Goal: Navigation & Orientation: Find specific page/section

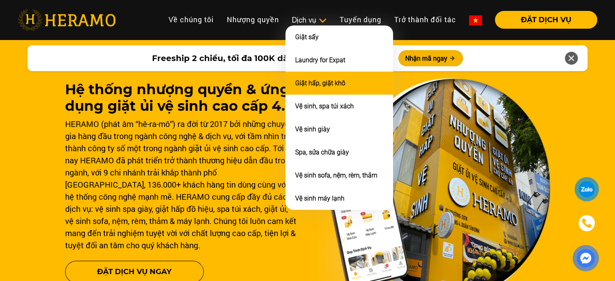
click at [333, 81] on link "Giặt hấp, giặt khô" at bounding box center [320, 83] width 50 height 8
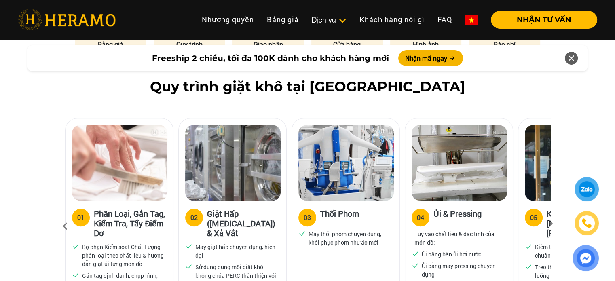
scroll to position [486, 0]
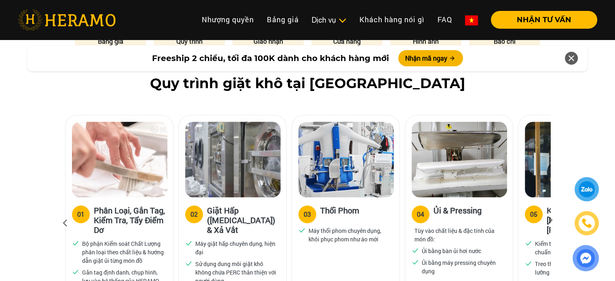
click at [549, 221] on icon at bounding box center [550, 223] width 15 height 5
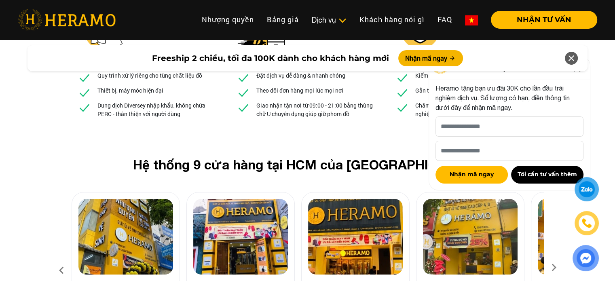
scroll to position [3034, 0]
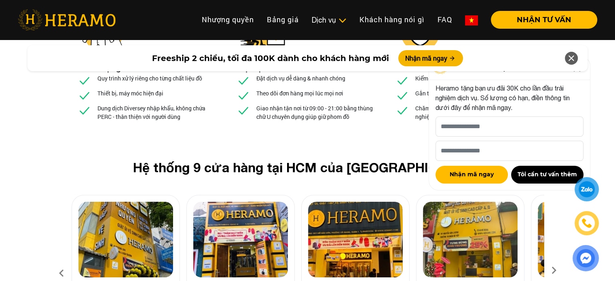
click at [572, 56] on icon at bounding box center [572, 58] width 10 height 15
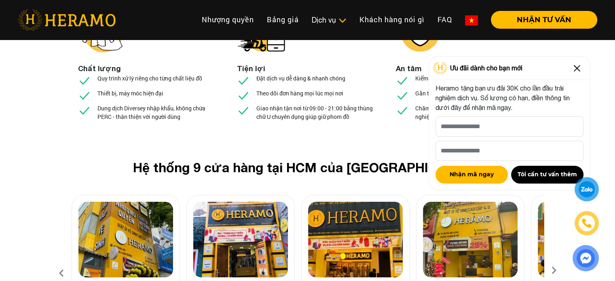
click at [580, 65] on img at bounding box center [577, 68] width 13 height 13
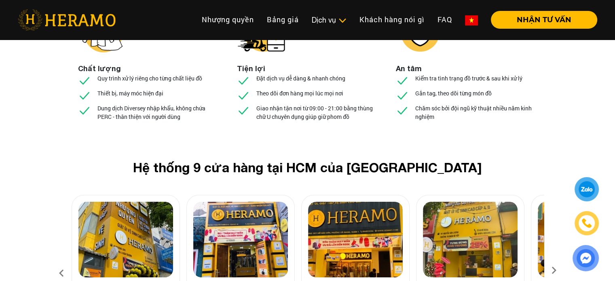
click at [554, 271] on icon at bounding box center [554, 273] width 15 height 5
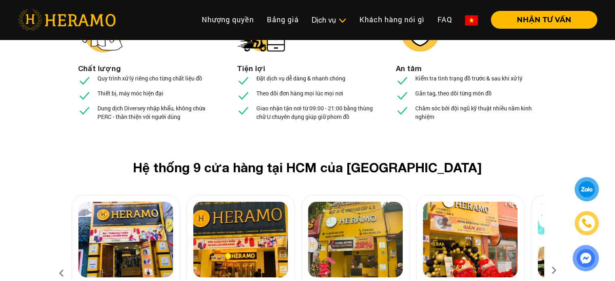
click at [554, 271] on icon at bounding box center [554, 273] width 15 height 5
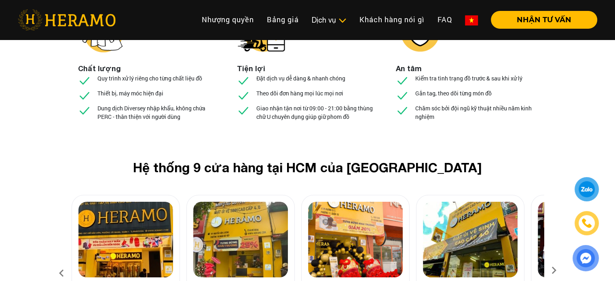
click at [554, 271] on icon at bounding box center [554, 273] width 15 height 5
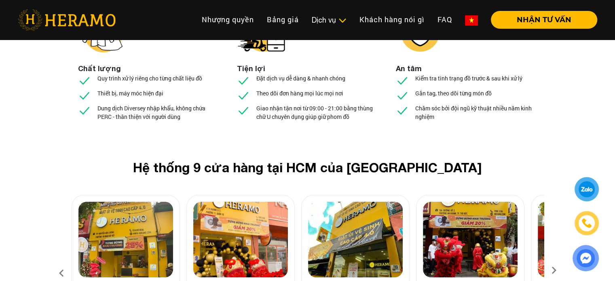
click at [554, 271] on icon at bounding box center [554, 273] width 15 height 5
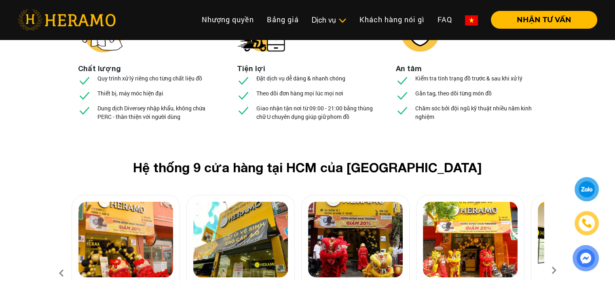
click at [553, 271] on icon at bounding box center [554, 273] width 15 height 5
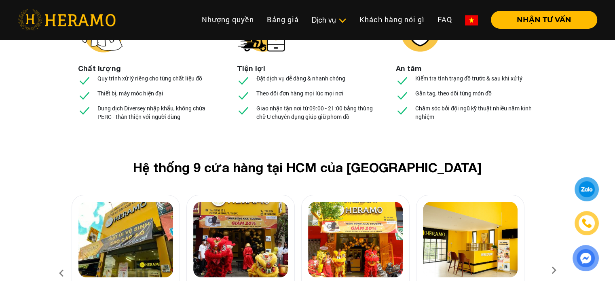
click at [553, 271] on icon at bounding box center [554, 273] width 15 height 5
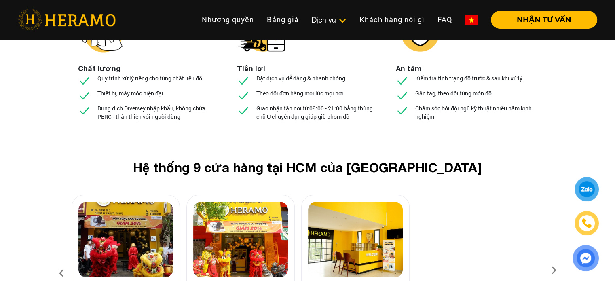
click at [57, 263] on icon at bounding box center [61, 274] width 15 height 22
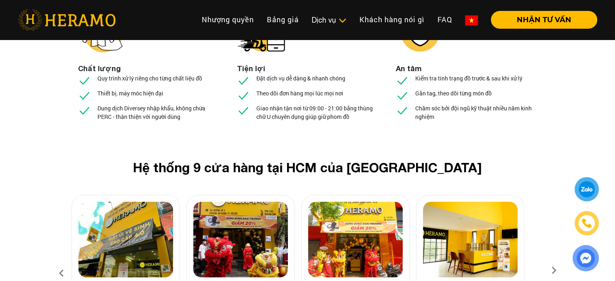
click at [57, 263] on icon at bounding box center [61, 274] width 15 height 22
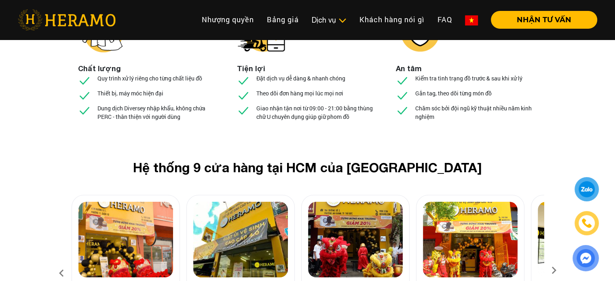
click at [57, 263] on icon at bounding box center [61, 274] width 15 height 22
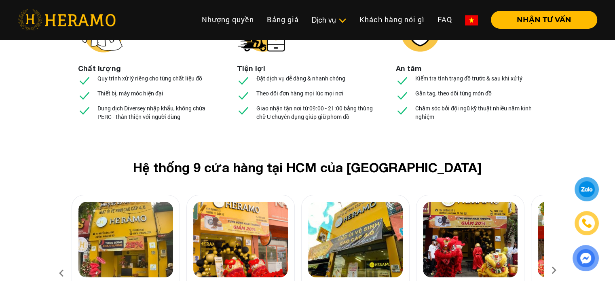
click at [57, 263] on icon at bounding box center [61, 274] width 15 height 22
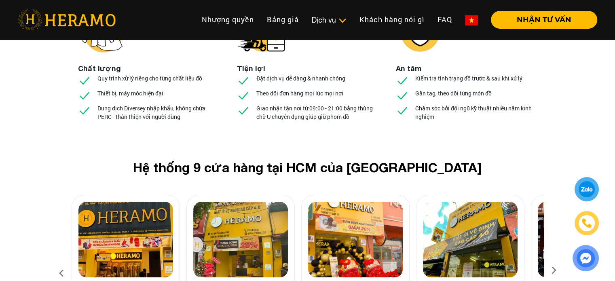
click at [57, 263] on icon at bounding box center [61, 274] width 15 height 22
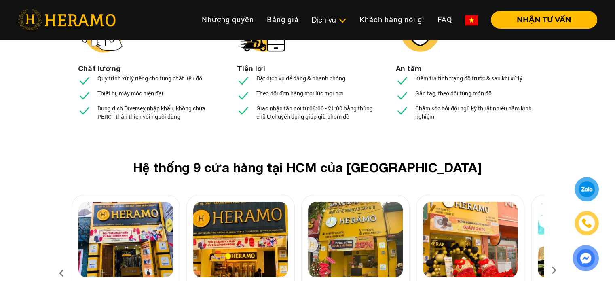
click at [57, 263] on icon at bounding box center [61, 274] width 15 height 22
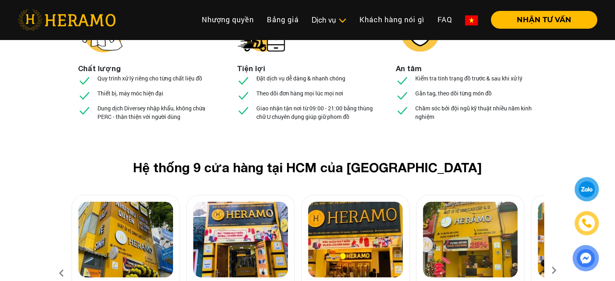
click at [58, 263] on icon at bounding box center [61, 274] width 15 height 22
click at [572, 160] on div "Hệ thống 9 cửa hàng tại HCM của HERAMO 01 01 [GEOGRAPHIC_DATA], Q.[GEOGRAPHIC_D…" at bounding box center [307, 256] width 615 height 192
click at [575, 160] on div "Hệ thống 9 cửa hàng tại HCM của HERAMO 01 01 [GEOGRAPHIC_DATA], Q.[GEOGRAPHIC_D…" at bounding box center [307, 256] width 615 height 192
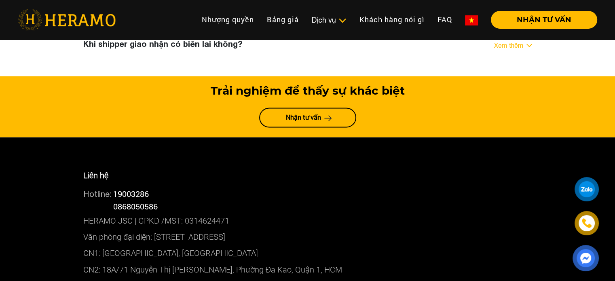
scroll to position [4329, 0]
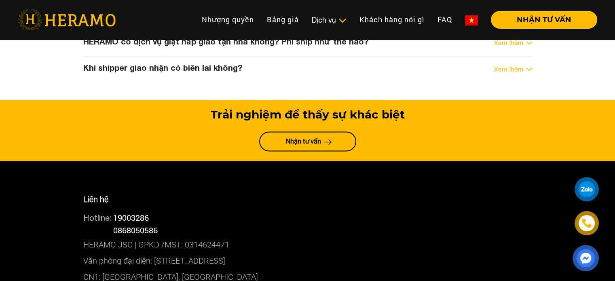
click at [588, 185] on div at bounding box center [587, 189] width 15 height 15
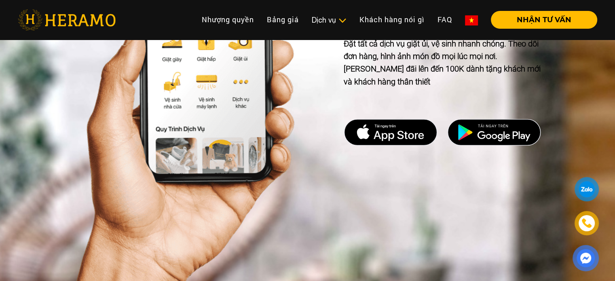
scroll to position [3601, 0]
